Goal: Information Seeking & Learning: Check status

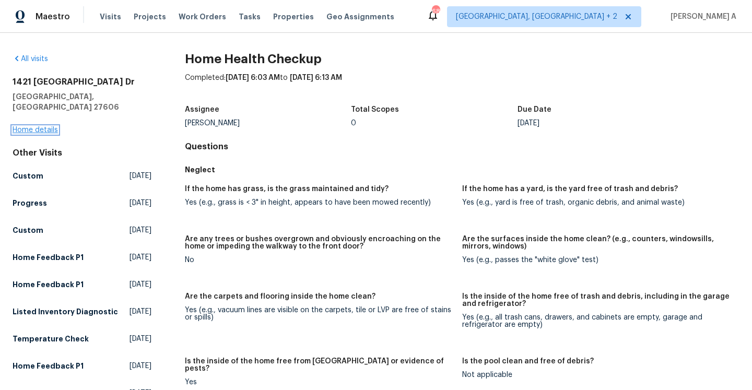
click at [48, 126] on link "Home details" at bounding box center [35, 129] width 45 height 7
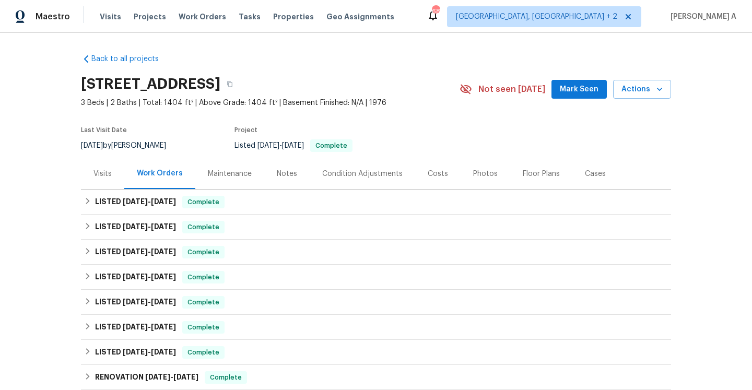
scroll to position [185, 0]
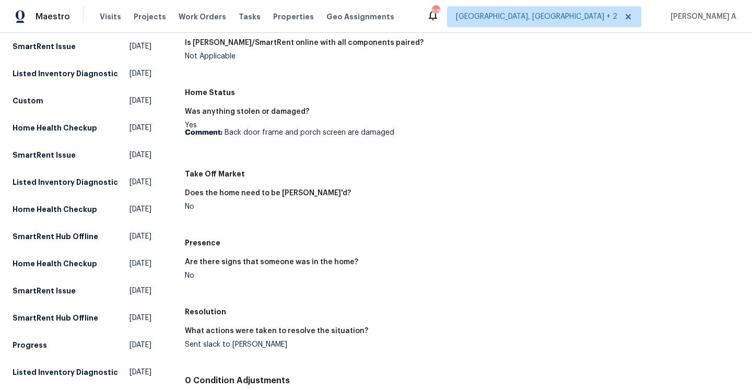
scroll to position [151, 0]
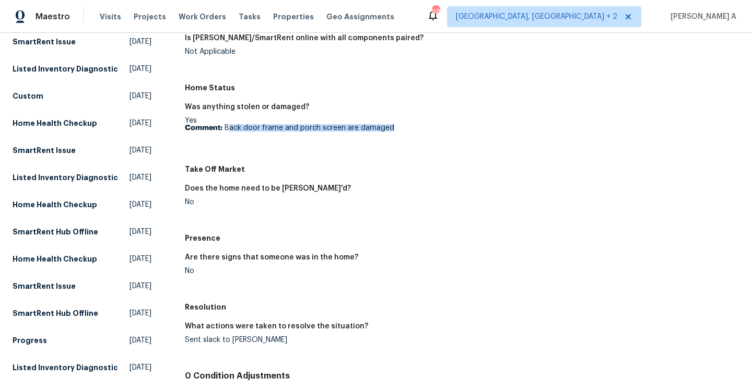
drag, startPoint x: 227, startPoint y: 127, endPoint x: 410, endPoint y: 129, distance: 182.3
click at [410, 129] on p "Comment: Back door frame and porch screen are damaged" at bounding box center [319, 127] width 269 height 7
copy p "ack door frame and porch screen are damaged"
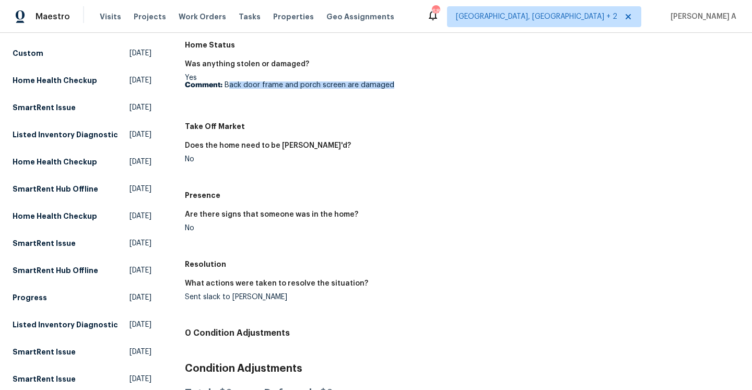
scroll to position [340, 0]
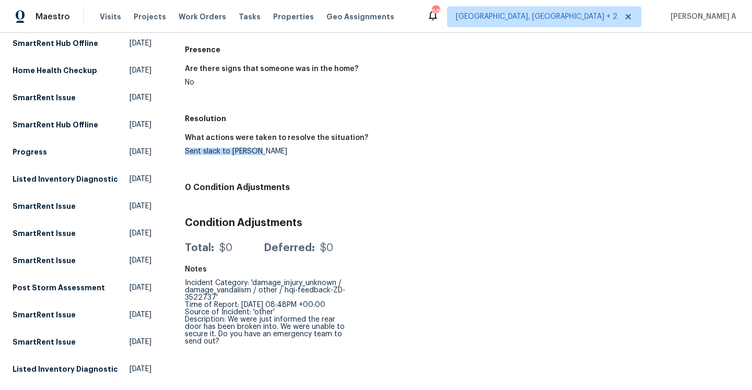
drag, startPoint x: 184, startPoint y: 152, endPoint x: 267, endPoint y: 151, distance: 83.1
click at [267, 151] on div "Sent slack to Cynthia" at bounding box center [319, 151] width 269 height 7
copy div "Sent slack to Cynthia"
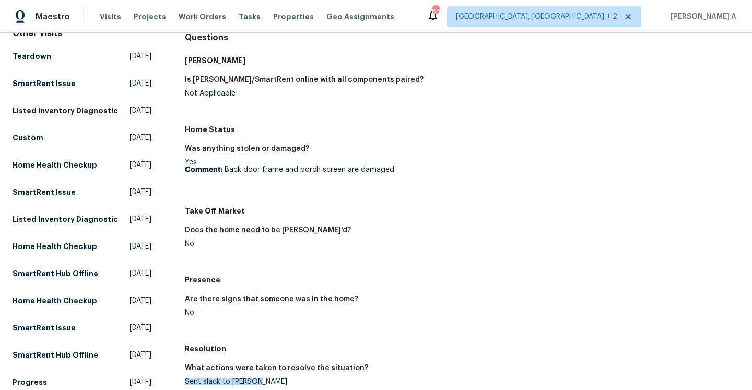
scroll to position [90, 0]
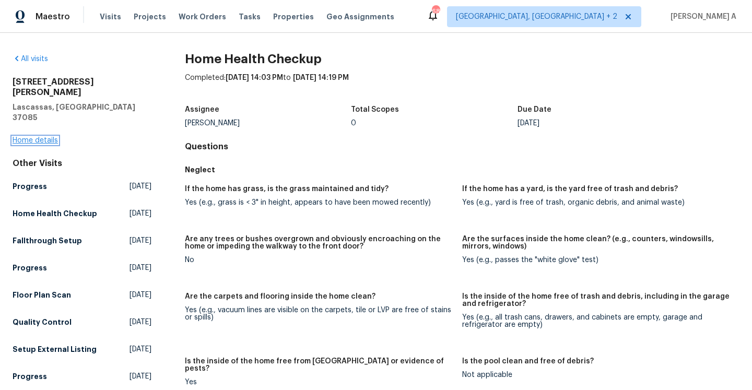
click at [46, 137] on link "Home details" at bounding box center [35, 140] width 45 height 7
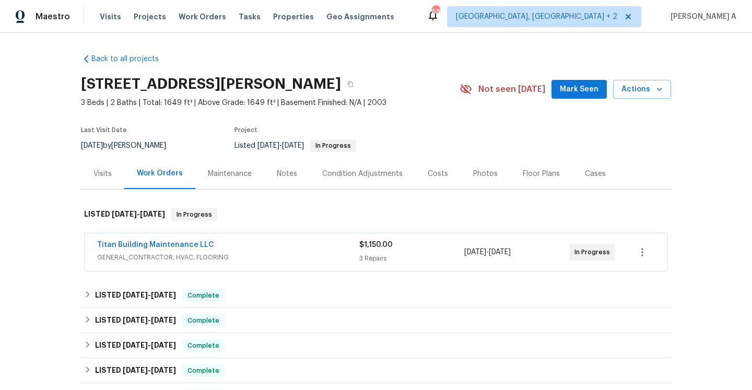
click at [216, 259] on span "GENERAL_CONTRACTOR, HVAC, FLOORING" at bounding box center [228, 257] width 262 height 10
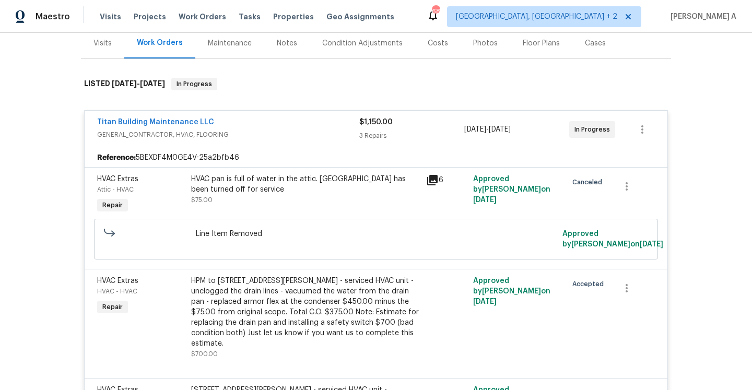
scroll to position [6, 0]
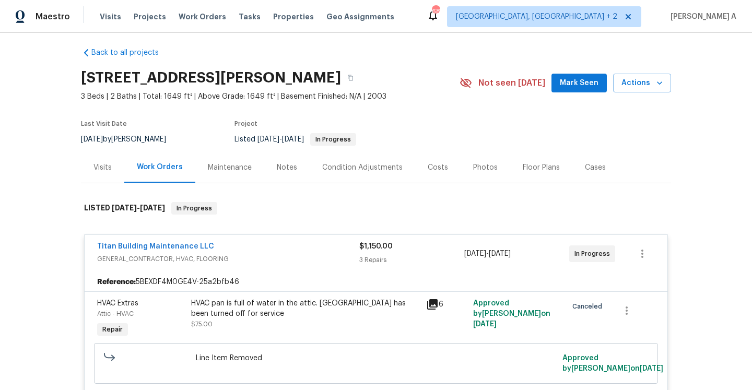
click at [126, 159] on div "Work Orders" at bounding box center [159, 167] width 71 height 31
click at [111, 162] on div "Visits" at bounding box center [102, 167] width 43 height 31
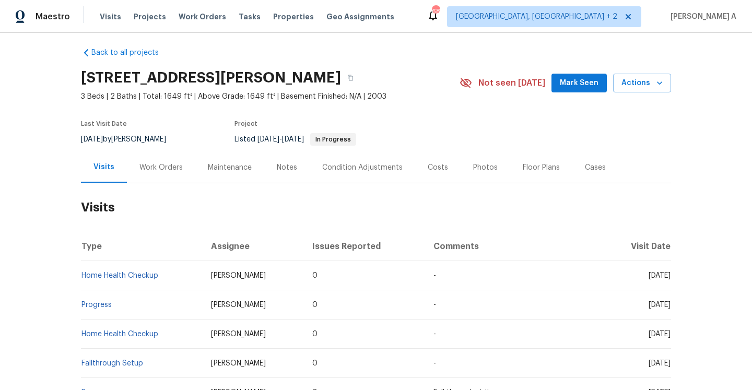
scroll to position [5, 0]
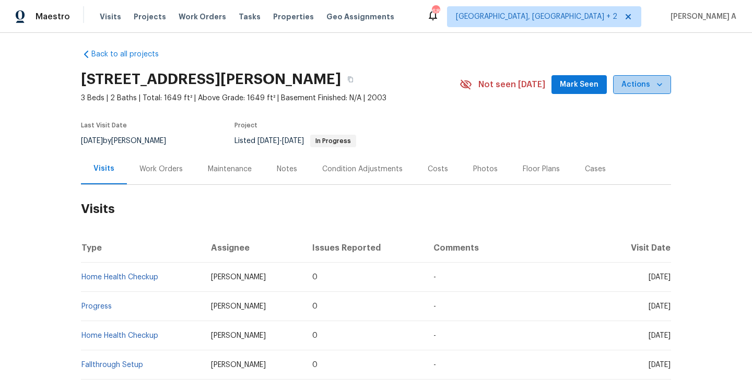
click at [644, 81] on span "Actions" at bounding box center [642, 84] width 41 height 13
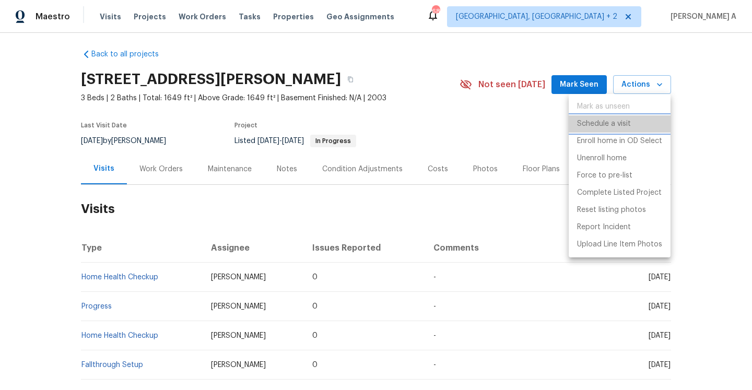
click at [613, 127] on p "Schedule a visit" at bounding box center [604, 124] width 54 height 11
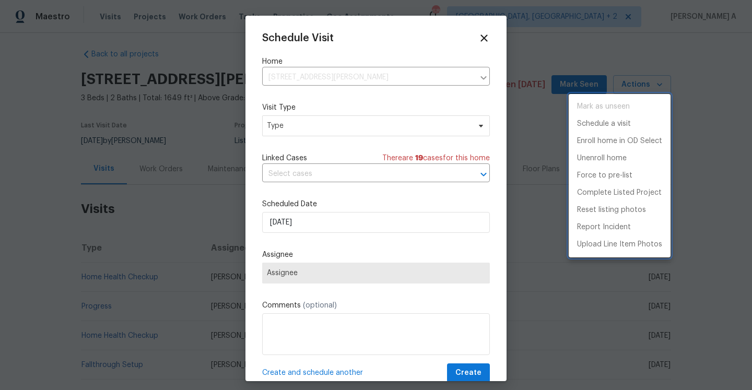
click at [435, 137] on div at bounding box center [376, 195] width 752 height 390
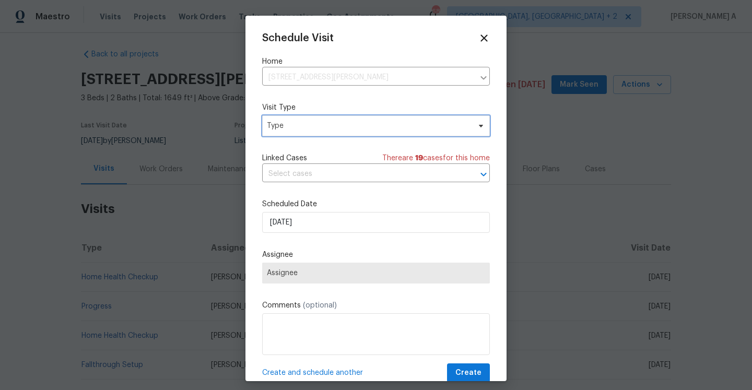
click at [422, 132] on span "Type" at bounding box center [376, 125] width 228 height 21
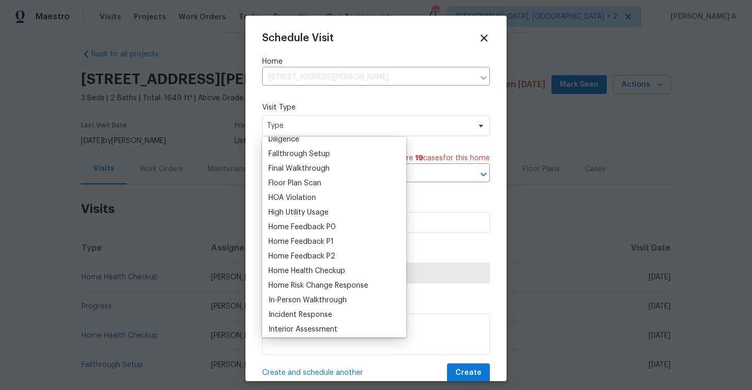
scroll to position [264, 0]
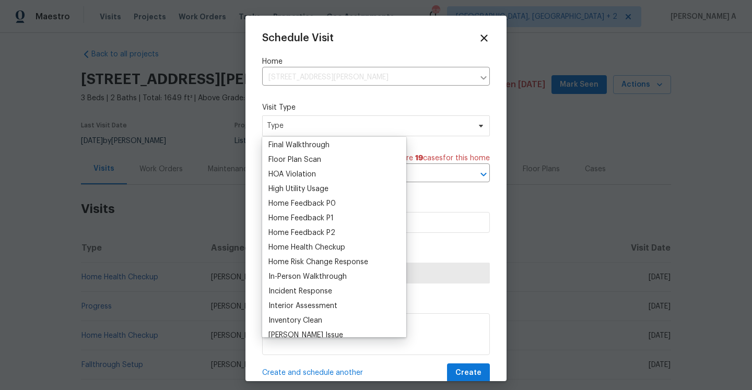
click at [332, 208] on div "Home Feedback P0" at bounding box center [302, 204] width 67 height 10
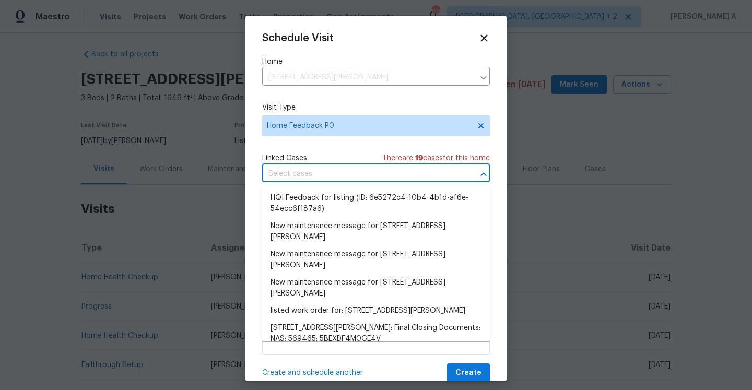
click at [323, 178] on input "text" at bounding box center [361, 174] width 199 height 16
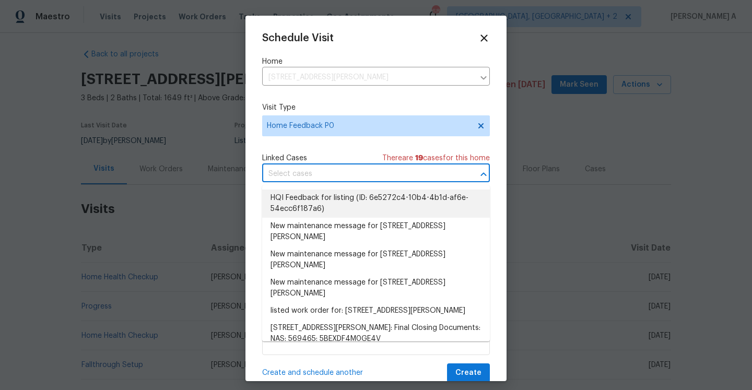
click at [328, 196] on li "HQI Feedback for listing (ID: 6e5272c4-10b4-4b1d-af6e-54ecc6f187a6)" at bounding box center [376, 204] width 228 height 28
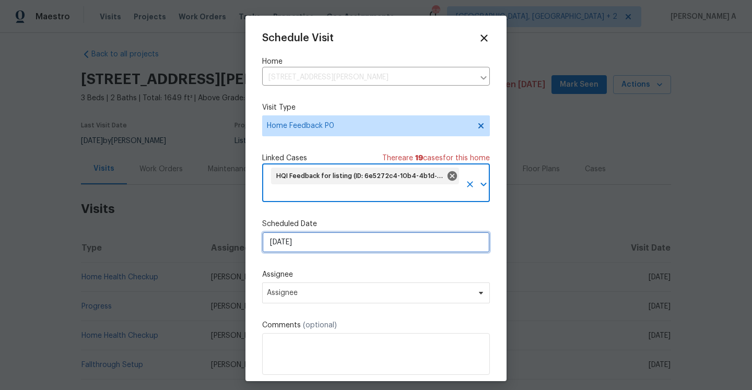
click at [330, 243] on input "9/29/2025" at bounding box center [376, 242] width 228 height 21
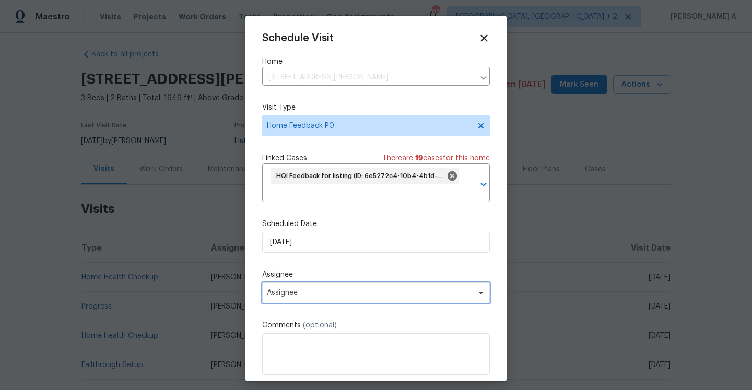
click at [334, 290] on span "Assignee" at bounding box center [369, 293] width 205 height 8
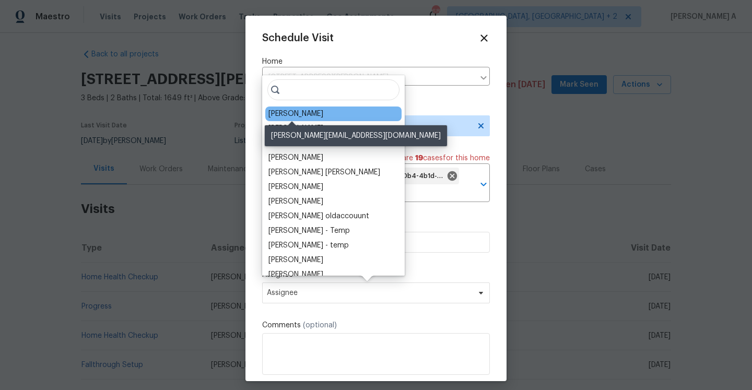
click at [295, 118] on div "Brianna Bidco" at bounding box center [296, 114] width 55 height 10
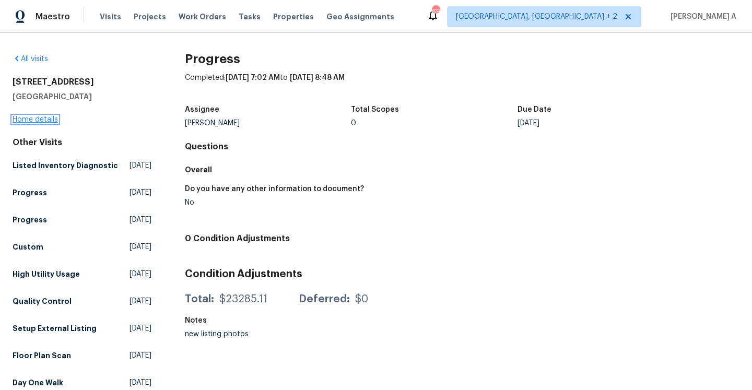
click at [46, 119] on link "Home details" at bounding box center [35, 119] width 45 height 7
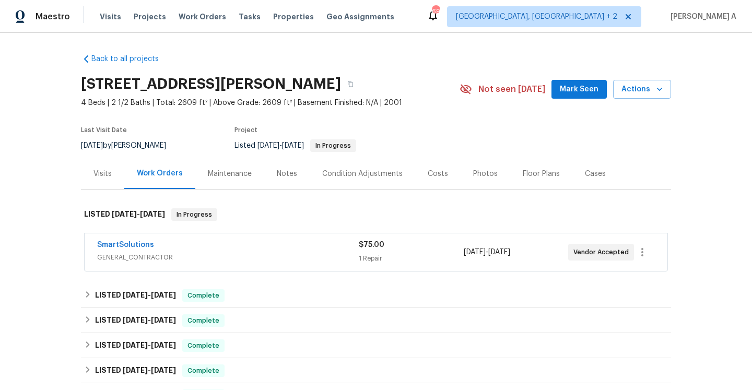
click at [178, 253] on span "GENERAL_CONTRACTOR" at bounding box center [228, 257] width 262 height 10
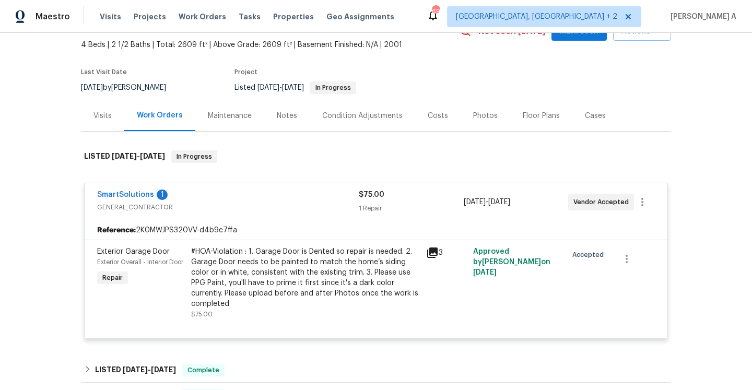
scroll to position [64, 0]
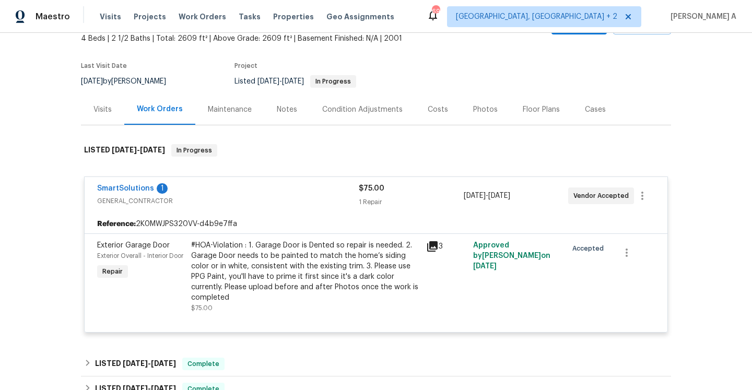
click at [206, 204] on span "GENERAL_CONTRACTOR" at bounding box center [228, 201] width 262 height 10
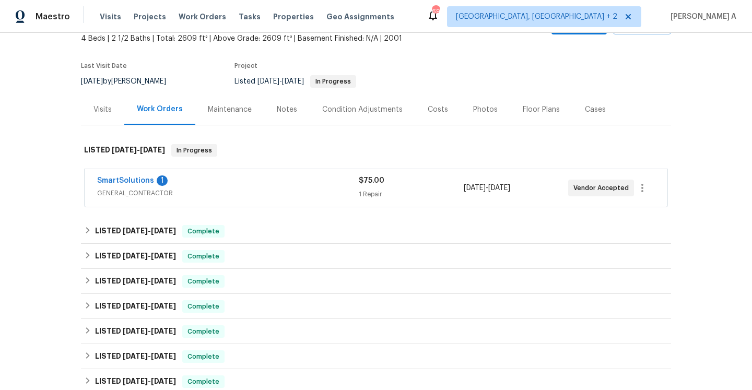
click at [114, 117] on div "Visits" at bounding box center [102, 109] width 43 height 31
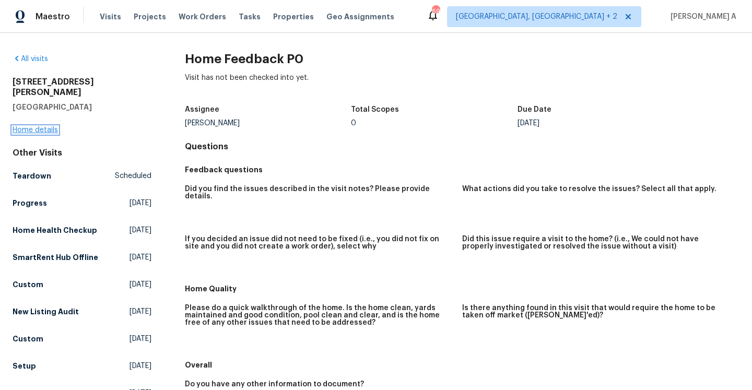
click at [47, 126] on link "Home details" at bounding box center [35, 129] width 45 height 7
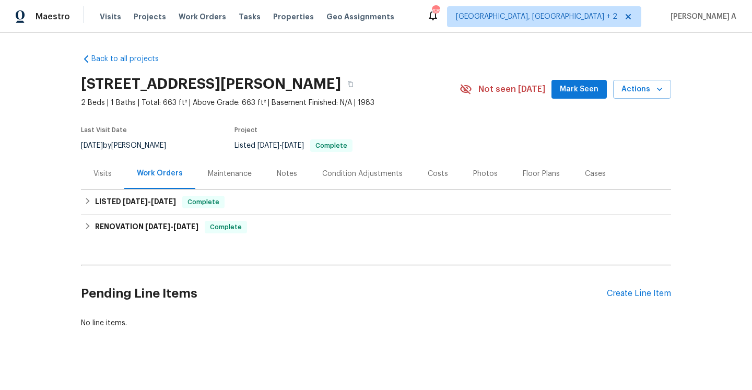
click at [114, 183] on div "Visits" at bounding box center [102, 173] width 43 height 31
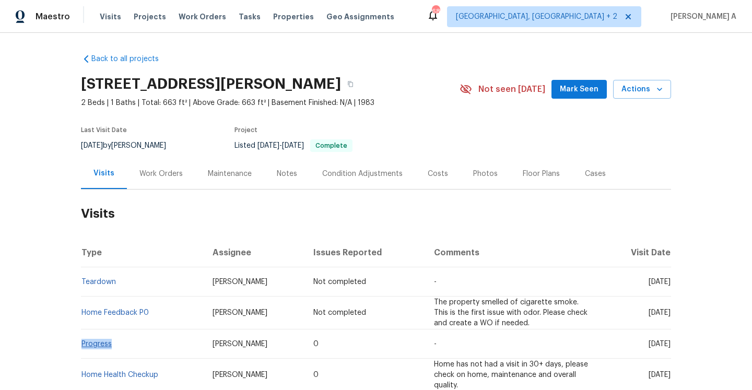
drag, startPoint x: 122, startPoint y: 340, endPoint x: 83, endPoint y: 339, distance: 39.2
click at [83, 339] on td "Progress" at bounding box center [142, 344] width 123 height 29
copy link "Progress"
drag, startPoint x: 187, startPoint y: 339, endPoint x: 253, endPoint y: 340, distance: 65.8
click at [253, 340] on td "Andrew McCuskey" at bounding box center [254, 344] width 101 height 29
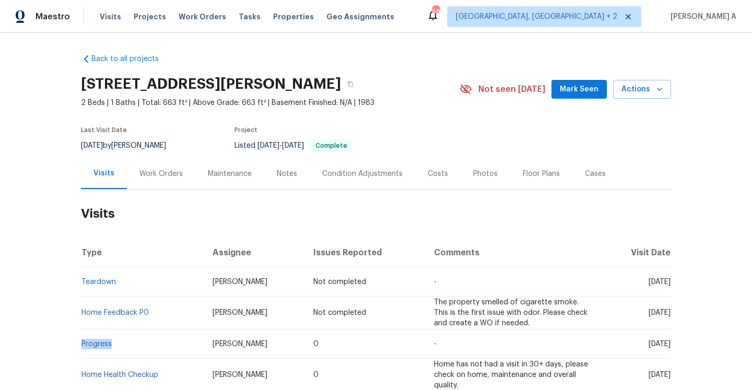
copy span "Andrew McCuskey"
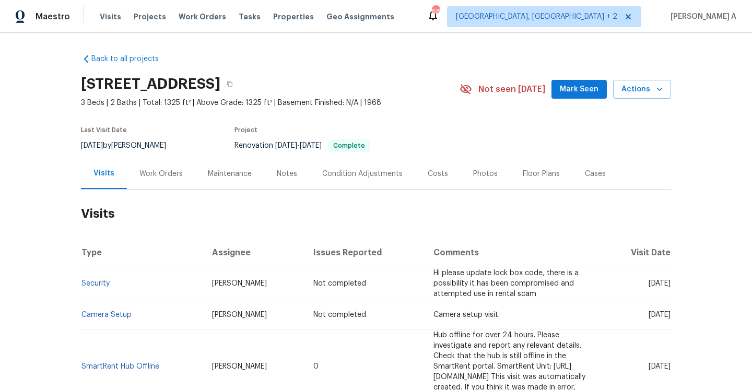
click at [166, 176] on div "Work Orders" at bounding box center [160, 174] width 43 height 10
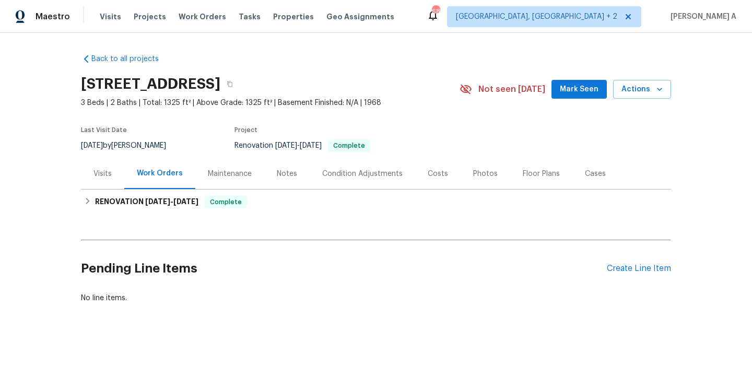
click at [117, 176] on div "Visits" at bounding box center [102, 173] width 43 height 31
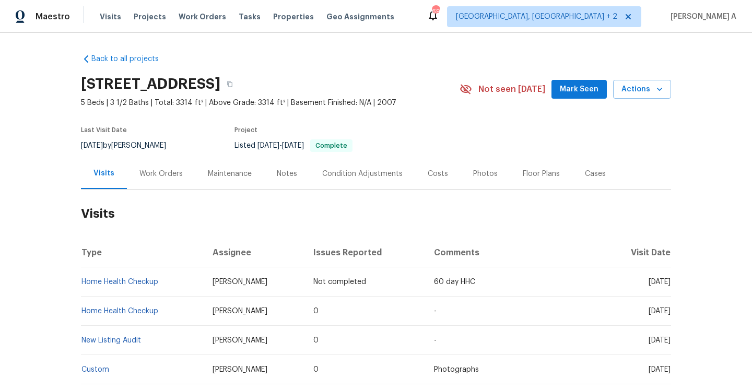
click at [157, 186] on div "Work Orders" at bounding box center [161, 173] width 68 height 31
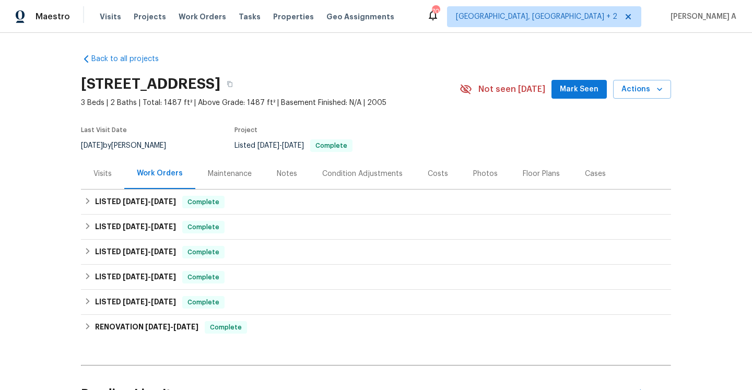
click at [97, 160] on div "Visits" at bounding box center [102, 173] width 43 height 31
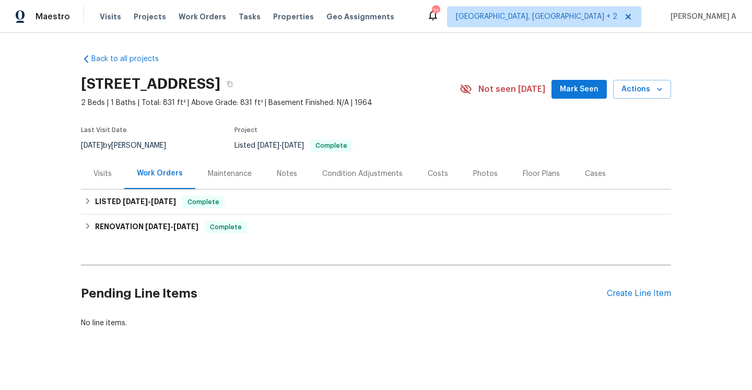
click at [108, 182] on div "Visits" at bounding box center [102, 173] width 43 height 31
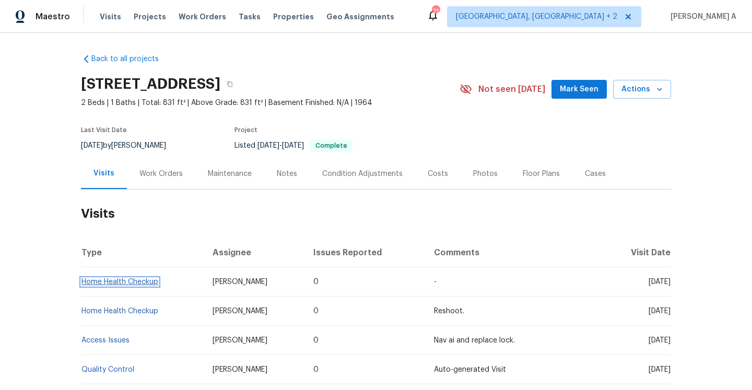
click at [142, 282] on link "Home Health Checkup" at bounding box center [120, 281] width 77 height 7
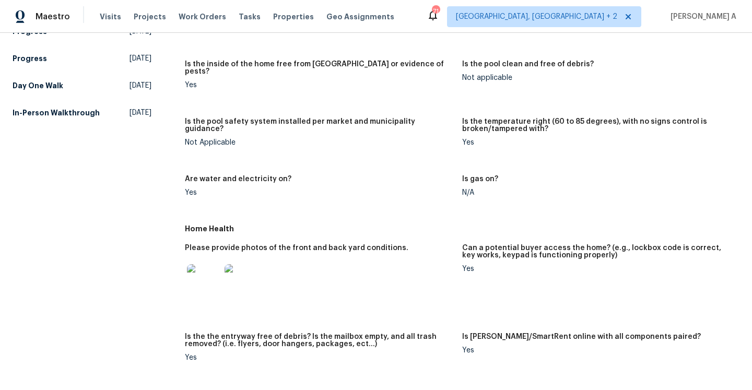
scroll to position [354, 0]
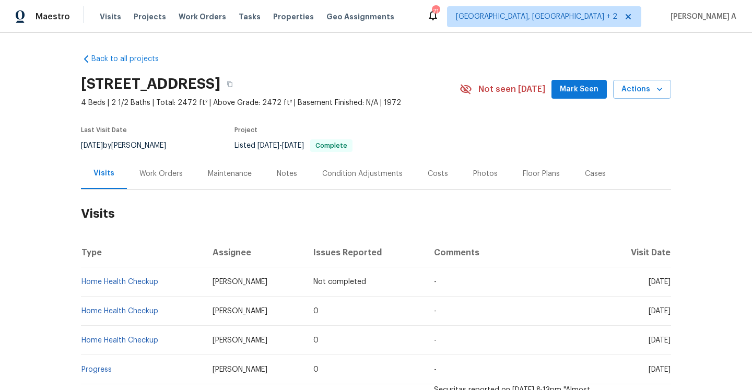
click at [165, 166] on div "Work Orders" at bounding box center [161, 173] width 68 height 31
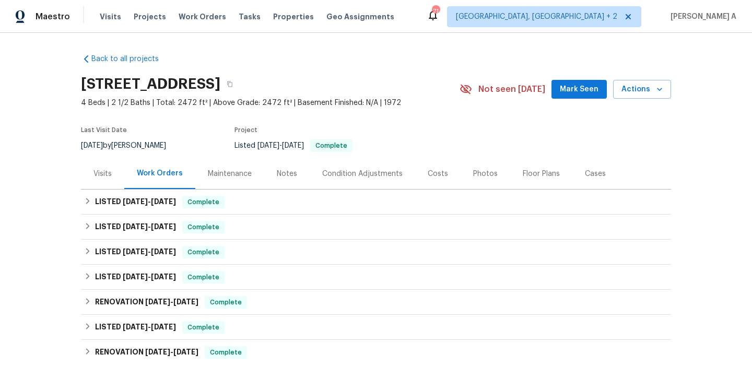
click at [106, 182] on div "Visits" at bounding box center [102, 173] width 43 height 31
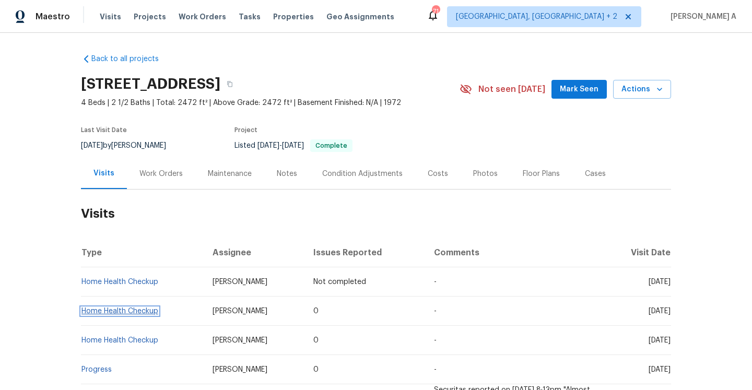
click at [146, 310] on link "Home Health Checkup" at bounding box center [120, 311] width 77 height 7
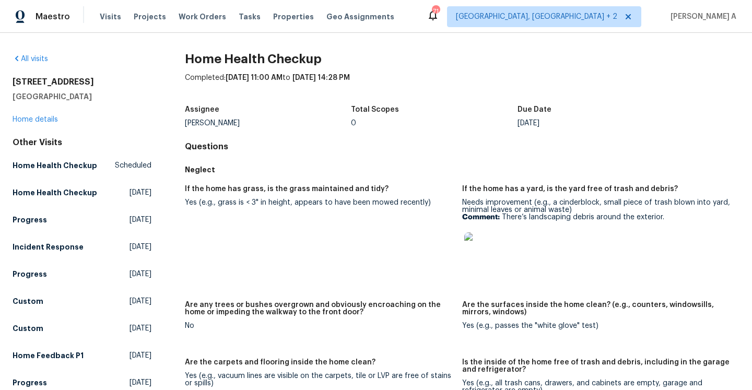
click at [493, 241] on img at bounding box center [480, 248] width 33 height 33
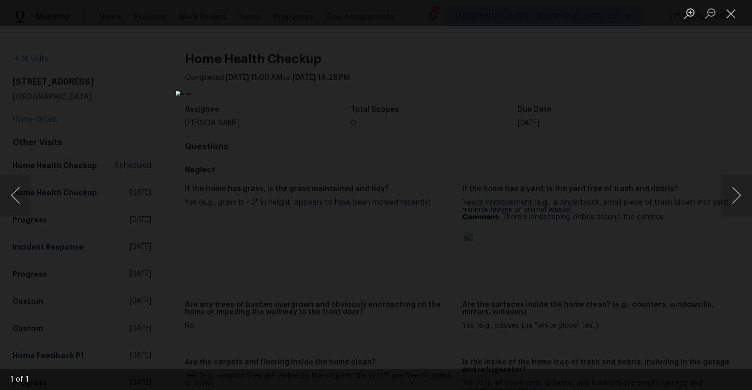
click at [575, 201] on div "Lightbox" at bounding box center [376, 195] width 752 height 390
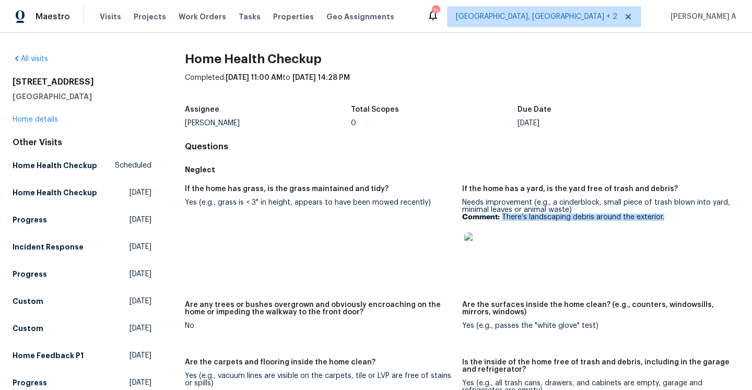
drag, startPoint x: 502, startPoint y: 216, endPoint x: 663, endPoint y: 217, distance: 160.9
click at [663, 217] on p "Comment: There’s landscaping debris around the exterior." at bounding box center [596, 217] width 269 height 7
copy p "There’s landscaping debris around the exterior."
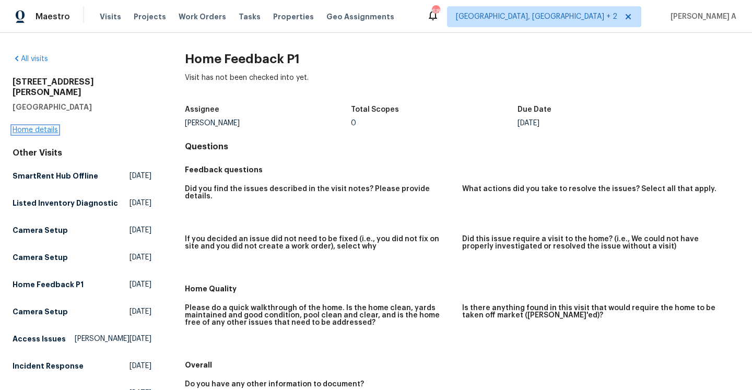
click at [42, 126] on link "Home details" at bounding box center [35, 129] width 45 height 7
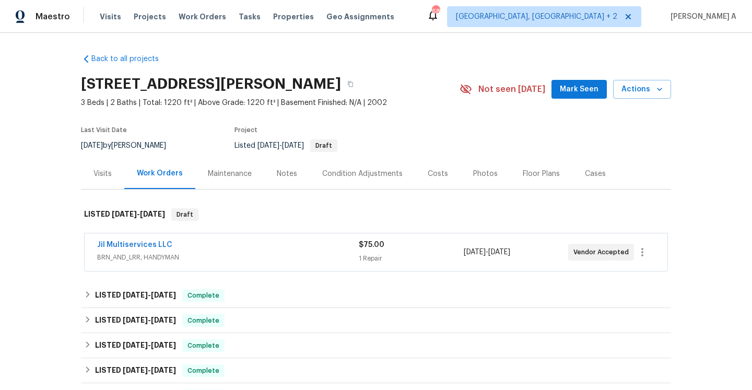
click at [210, 251] on div "Jil Multiservices LLC" at bounding box center [228, 246] width 262 height 13
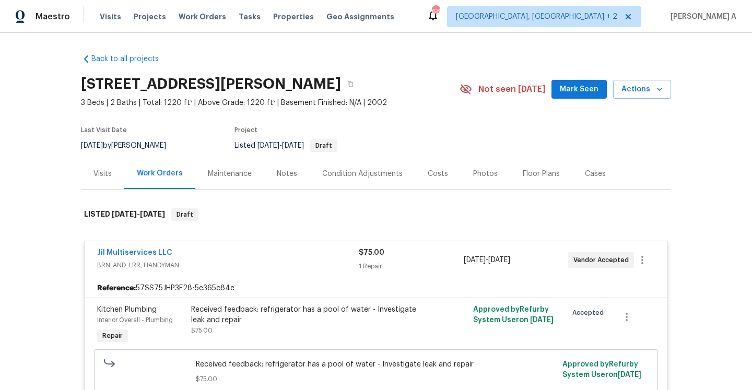
click at [97, 169] on div "Visits" at bounding box center [103, 174] width 18 height 10
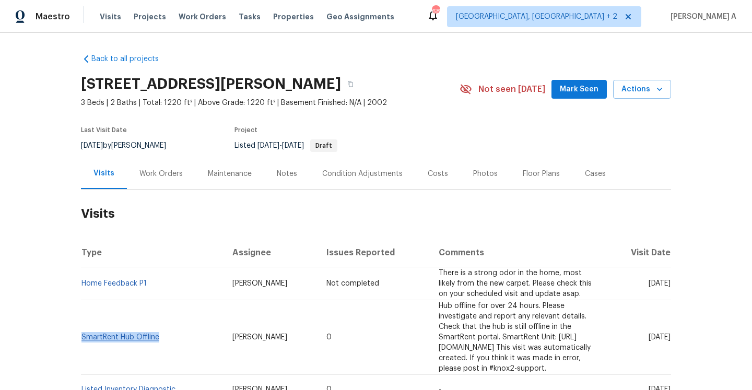
drag, startPoint x: 163, startPoint y: 333, endPoint x: 83, endPoint y: 332, distance: 79.9
click at [83, 332] on td "SmartRent Hub Offline" at bounding box center [152, 337] width 143 height 75
copy link "SmartRent Hub Offline"
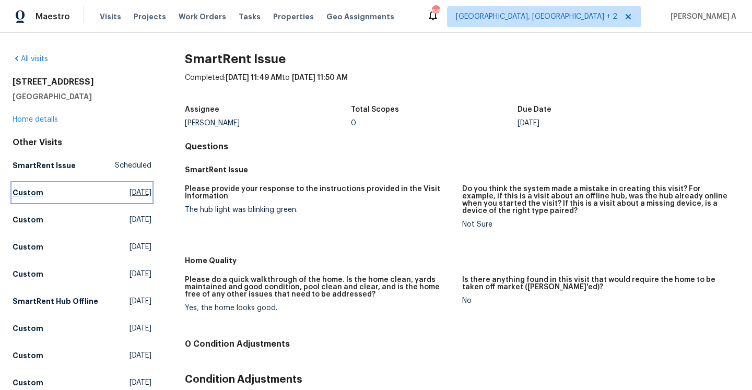
click at [120, 199] on link "Custom [DATE]" at bounding box center [82, 192] width 139 height 19
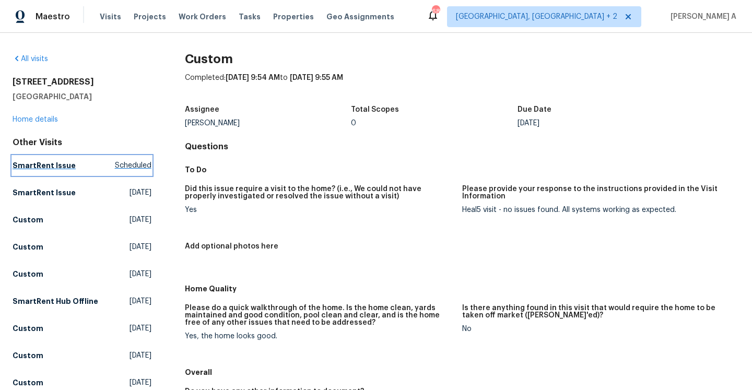
click at [118, 160] on link "SmartRent Issue Scheduled" at bounding box center [82, 165] width 139 height 19
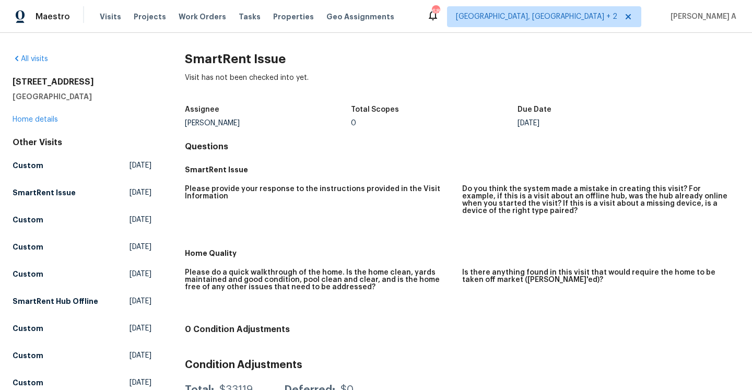
click at [87, 196] on link "SmartRent Issue [DATE]" at bounding box center [82, 192] width 139 height 19
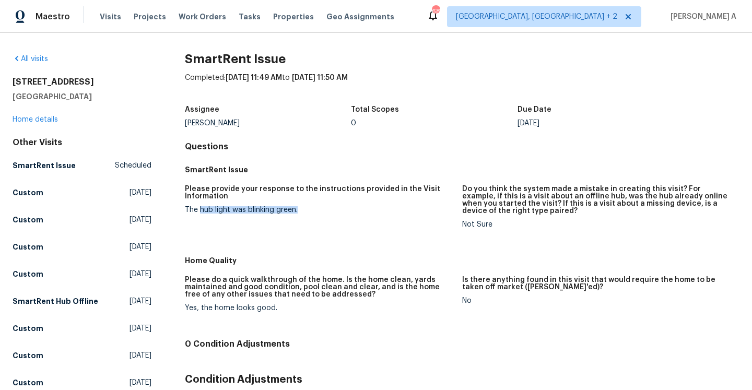
drag, startPoint x: 201, startPoint y: 209, endPoint x: 297, endPoint y: 210, distance: 96.1
click at [297, 210] on div "The hub light was blinking green." at bounding box center [319, 209] width 269 height 7
copy div "hub light was blinking green."
click at [55, 190] on link "Custom [DATE]" at bounding box center [82, 192] width 139 height 19
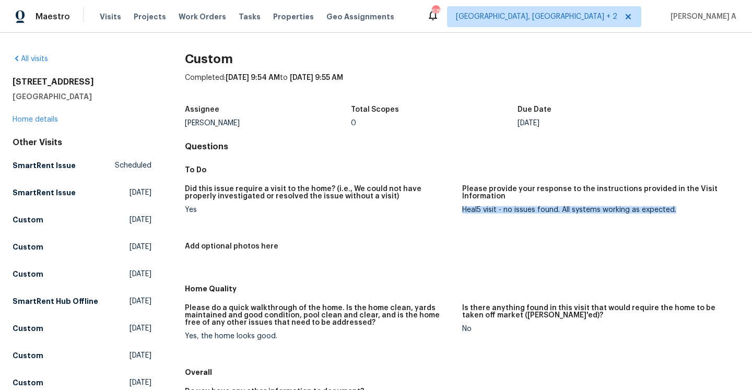
drag, startPoint x: 462, startPoint y: 211, endPoint x: 677, endPoint y: 213, distance: 214.2
click at [677, 213] on div "Heal5 visit - no issues found. All systems working as expected." at bounding box center [596, 209] width 269 height 7
copy div "Heal5 visit - no issues found. All systems working as expected."
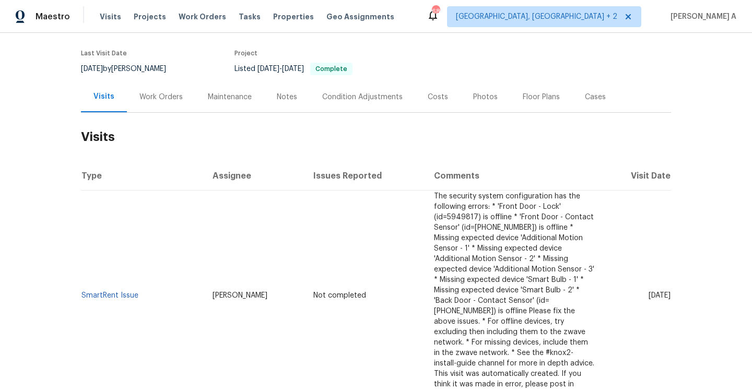
scroll to position [85, 0]
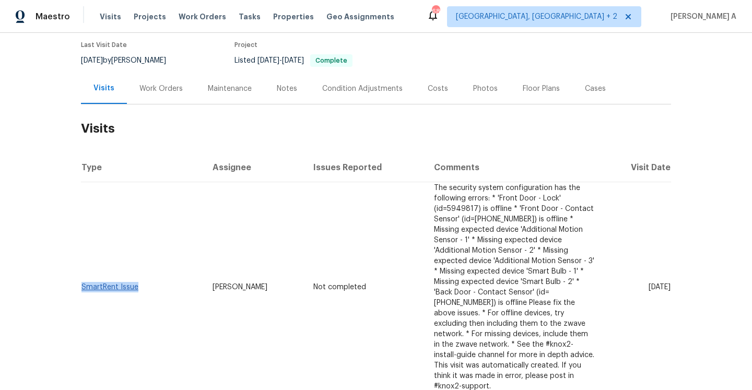
drag, startPoint x: 151, startPoint y: 251, endPoint x: 82, endPoint y: 251, distance: 69.5
click at [82, 251] on td "SmartRent Issue" at bounding box center [142, 287] width 123 height 211
copy link "SmartRent Issue"
